Goal: Use online tool/utility: Use online tool/utility

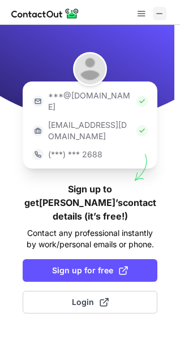
click at [157, 15] on span at bounding box center [159, 13] width 9 height 9
